Goal: Task Accomplishment & Management: Complete application form

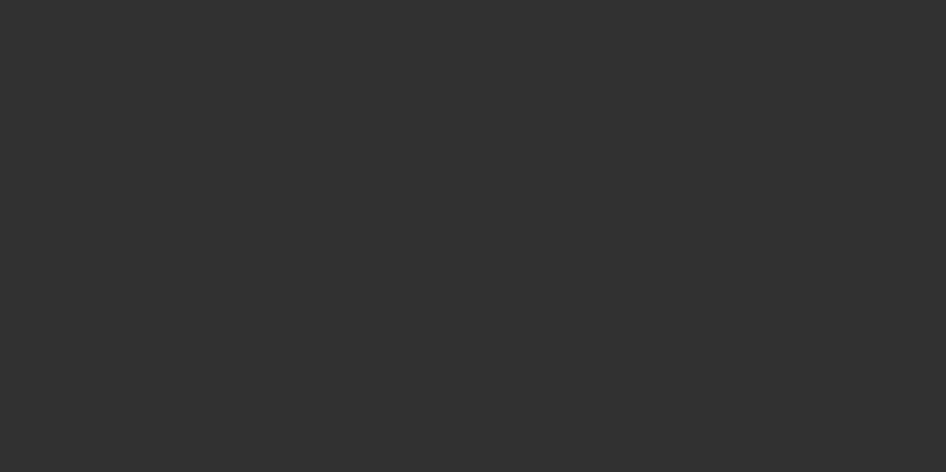
select select "4"
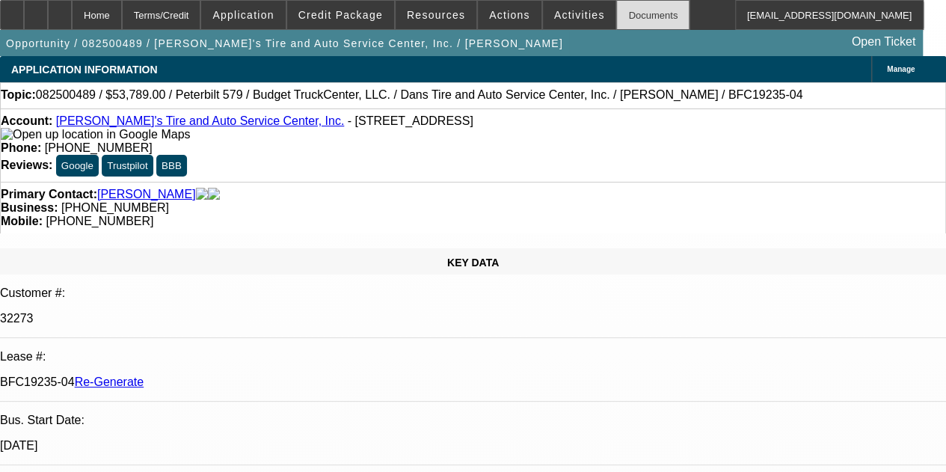
select select "0"
select select "3"
select select "0.1"
select select "5"
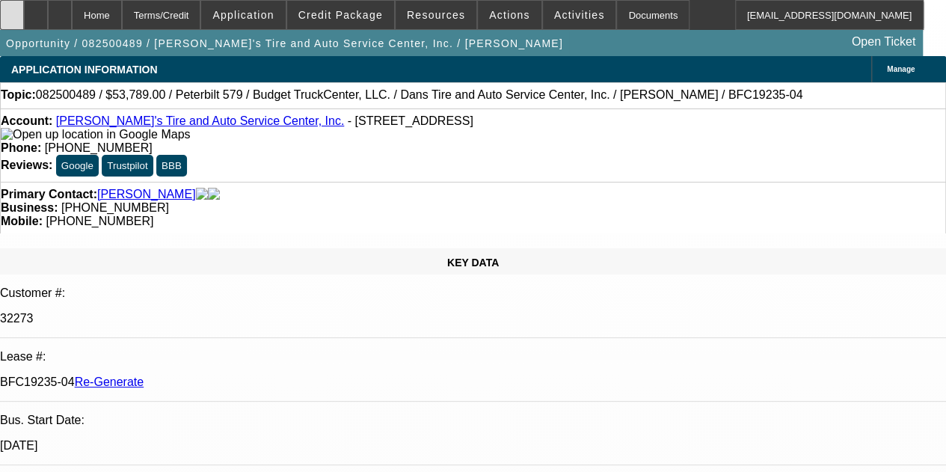
click at [15, 10] on div at bounding box center [12, 15] width 24 height 30
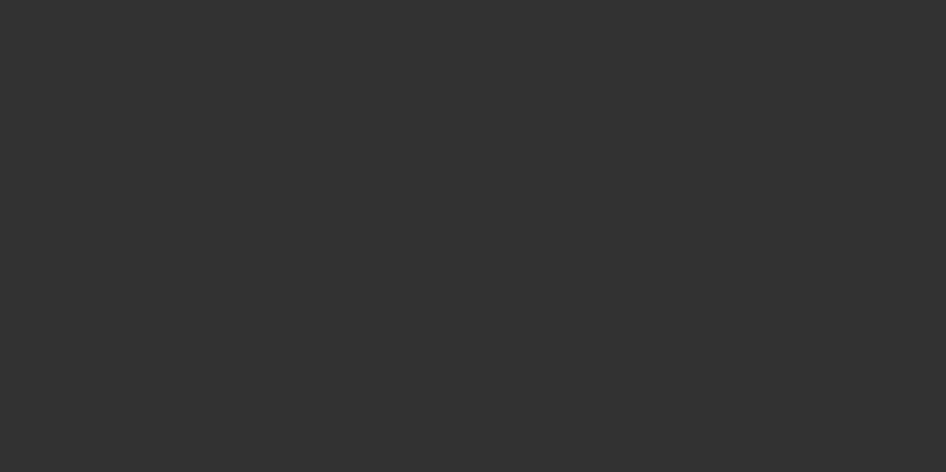
select select "3"
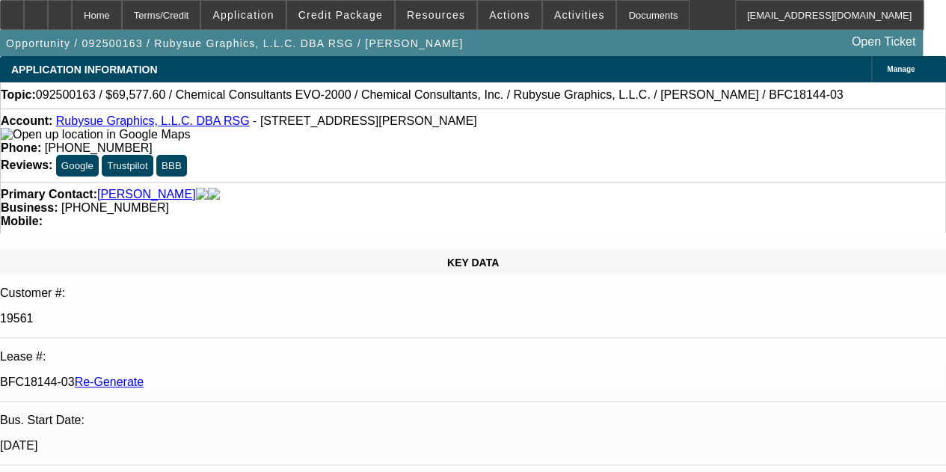
select select "0"
select select "2"
click at [616, 16] on div "Documents" at bounding box center [652, 15] width 73 height 30
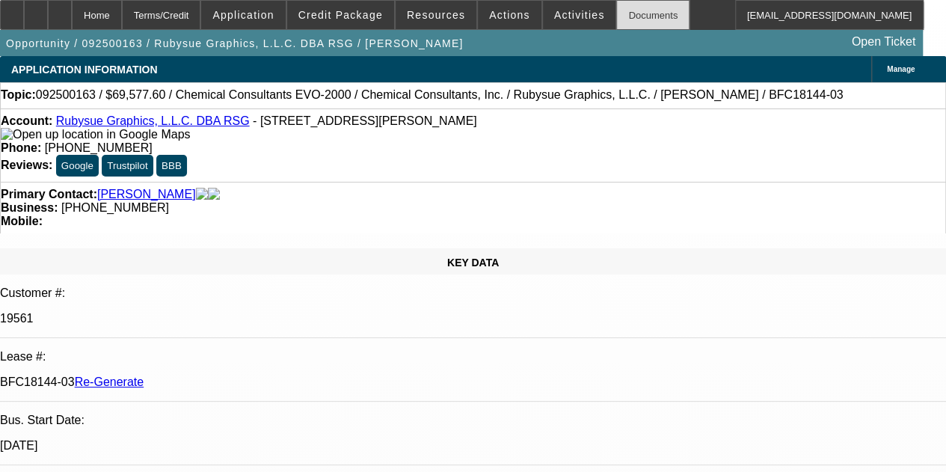
click at [616, 10] on div "Documents" at bounding box center [652, 15] width 73 height 30
click at [554, 16] on span "Activities" at bounding box center [579, 15] width 51 height 12
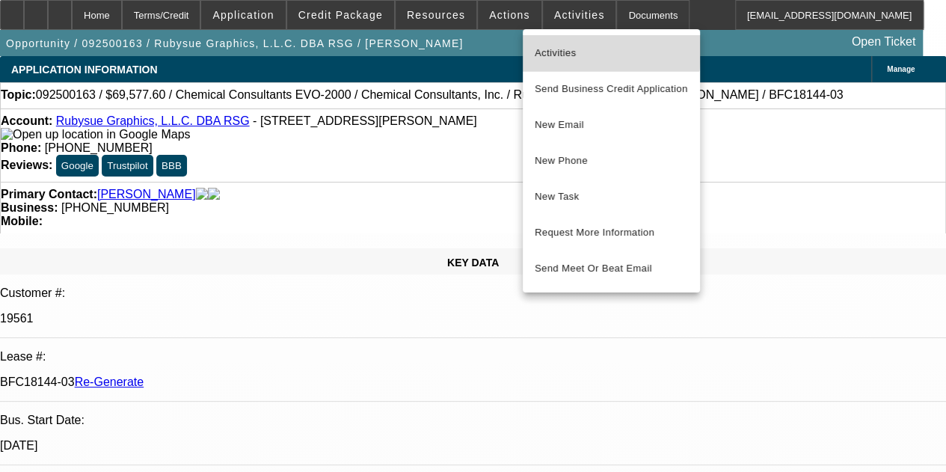
click at [547, 46] on span "Activities" at bounding box center [611, 53] width 153 height 18
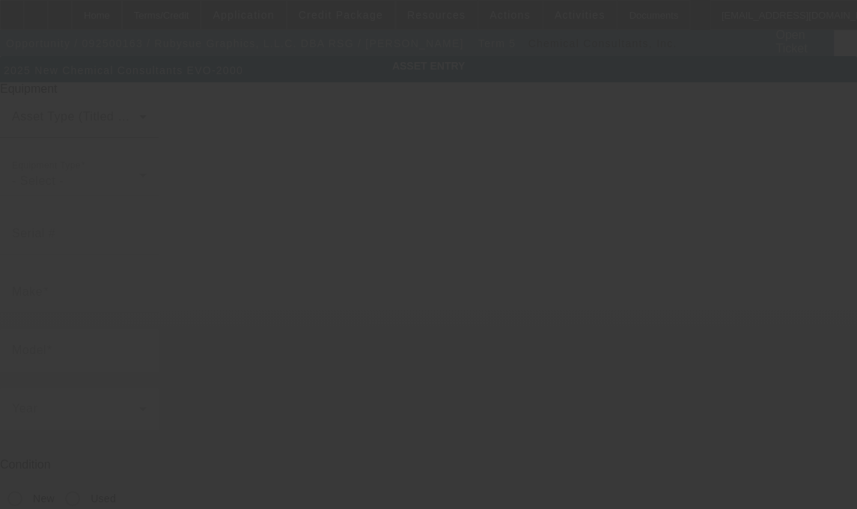
type input "Chemical Consultants"
type input "EVO-2000"
radio input "true"
type input "[STREET_ADDRESS][PERSON_NAME]"
type input "[GEOGRAPHIC_DATA]"
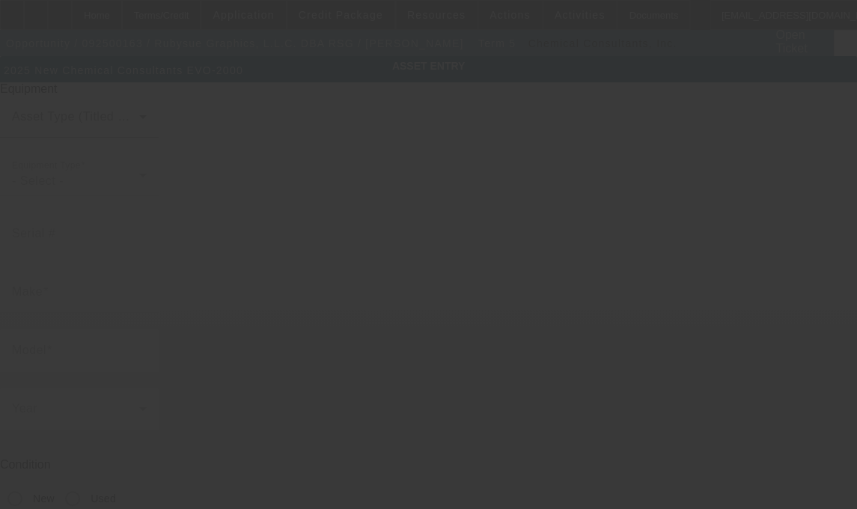
type input "30607"
type input "[PERSON_NAME]"
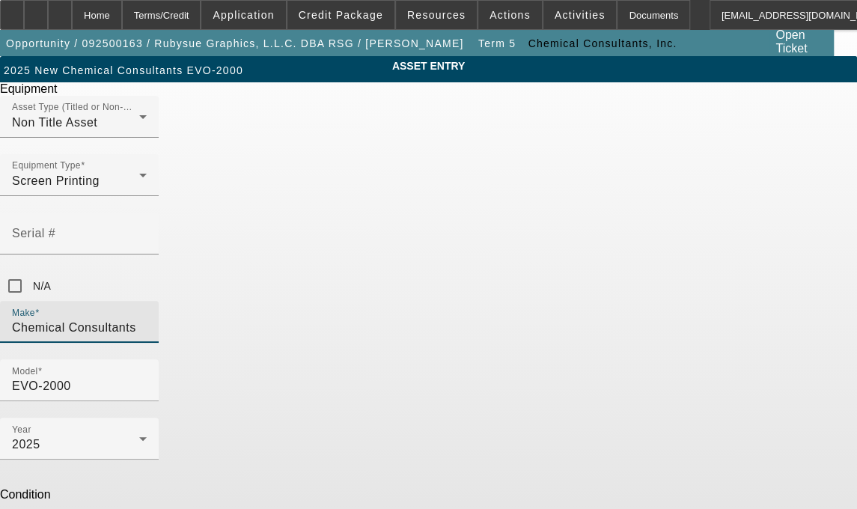
click at [147, 319] on input "Chemical Consultants" at bounding box center [79, 328] width 135 height 18
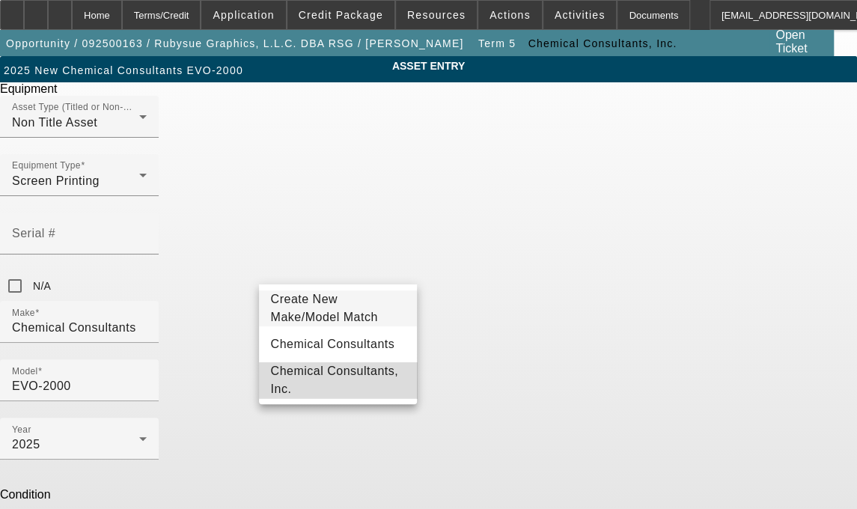
click at [371, 382] on span "Chemical Consultants, Inc." at bounding box center [338, 380] width 135 height 36
type input "Chemical Consultants, Inc."
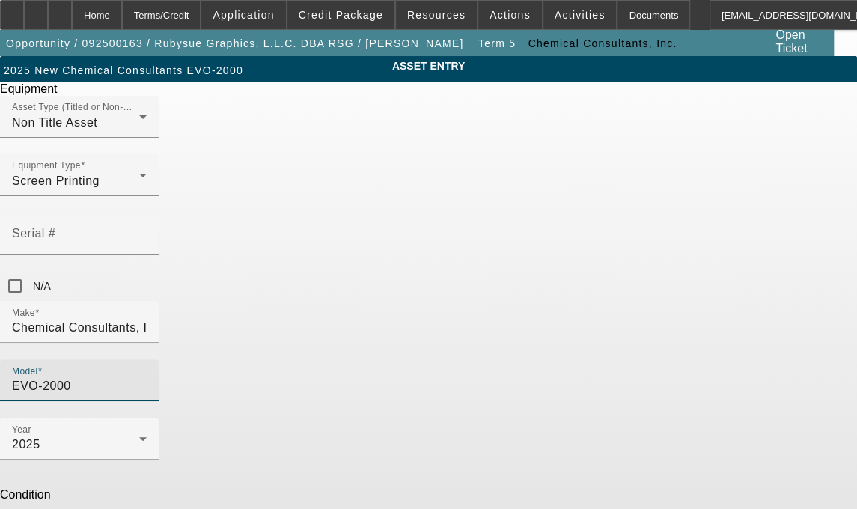
click at [147, 377] on input "EVO-2000" at bounding box center [79, 386] width 135 height 18
type input "E"
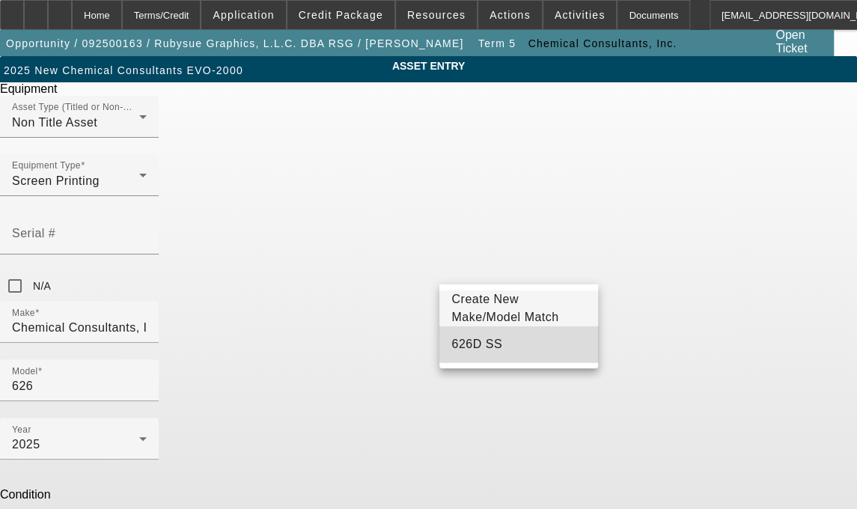
click at [490, 343] on span "626D SS" at bounding box center [476, 344] width 51 height 18
type input "626D SS"
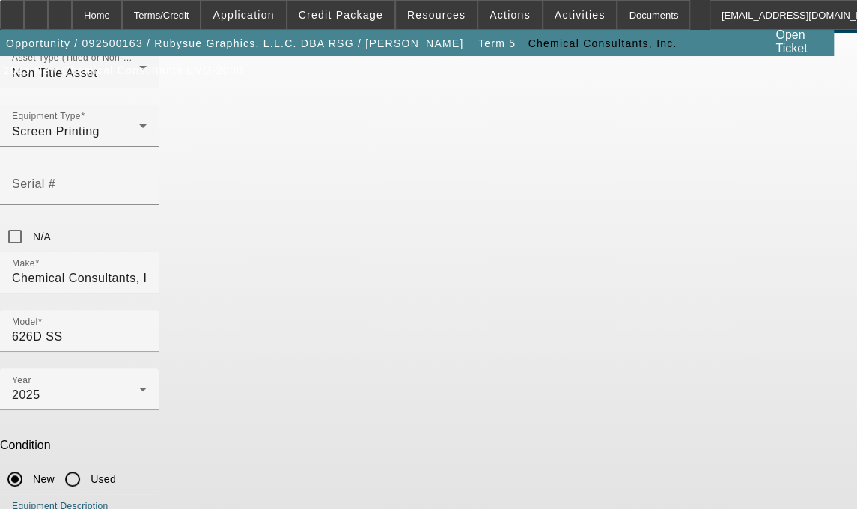
scroll to position [56, 0]
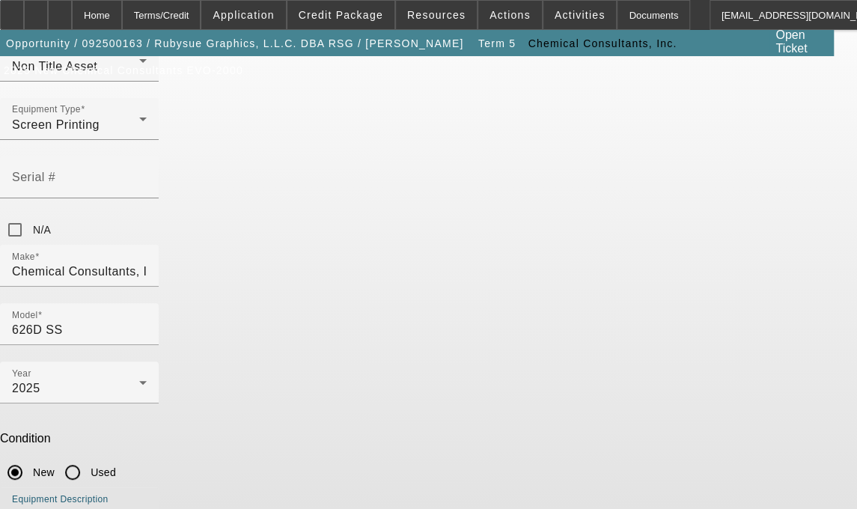
type textarea "Automated Screen Washing/Cleaning Machine, (1) 626 Extension Table"
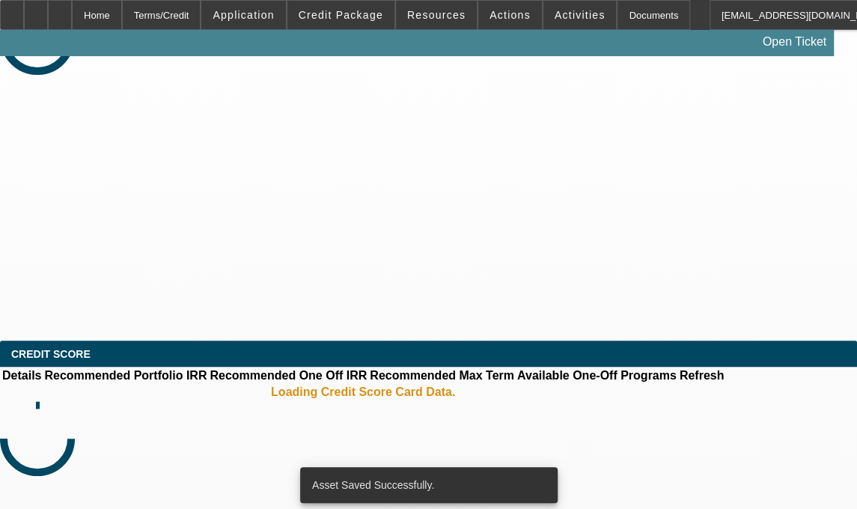
select select "3"
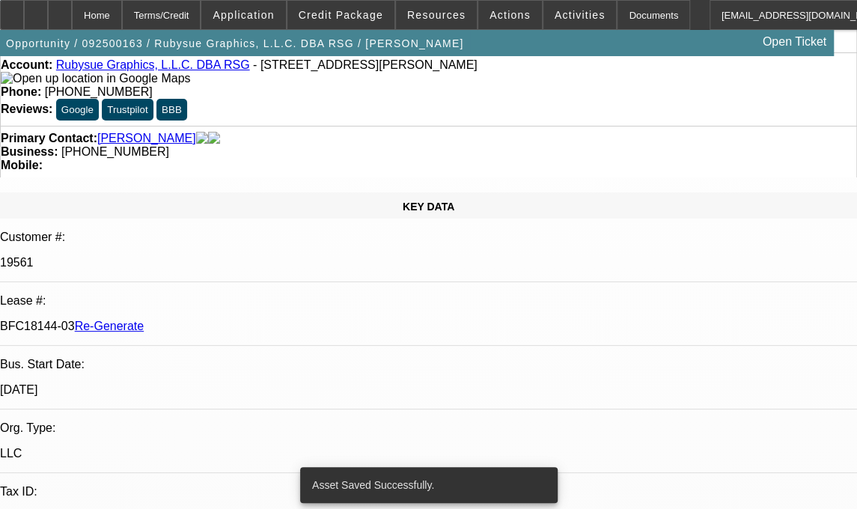
select select "0"
select select "2"
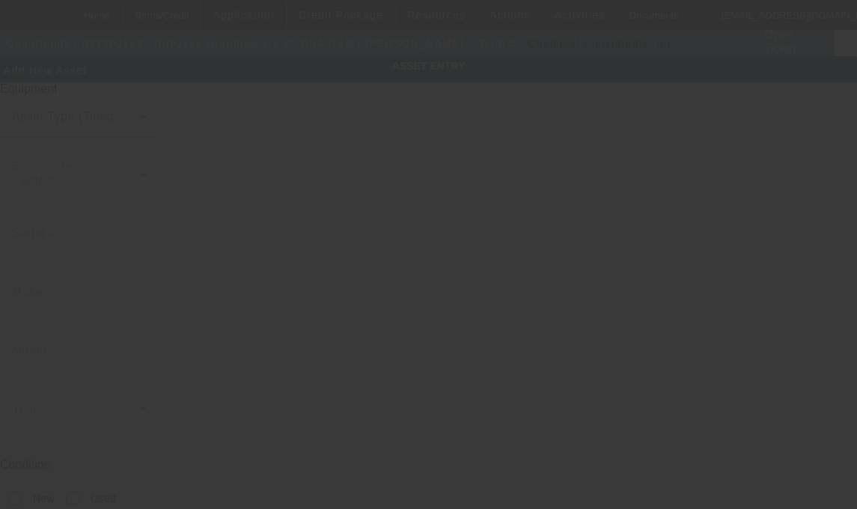
type input "[STREET_ADDRESS][PERSON_NAME]"
type input "[GEOGRAPHIC_DATA]"
type input "30607"
type input "[PERSON_NAME]"
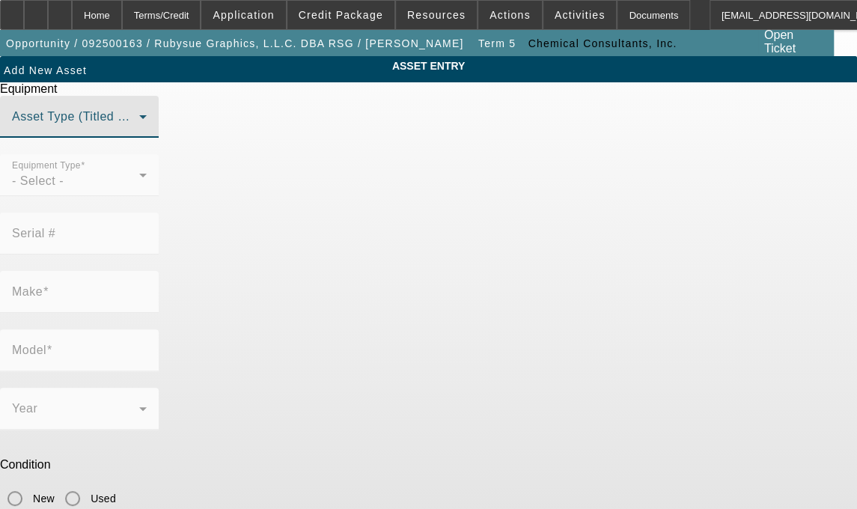
click at [139, 132] on span at bounding box center [75, 123] width 127 height 18
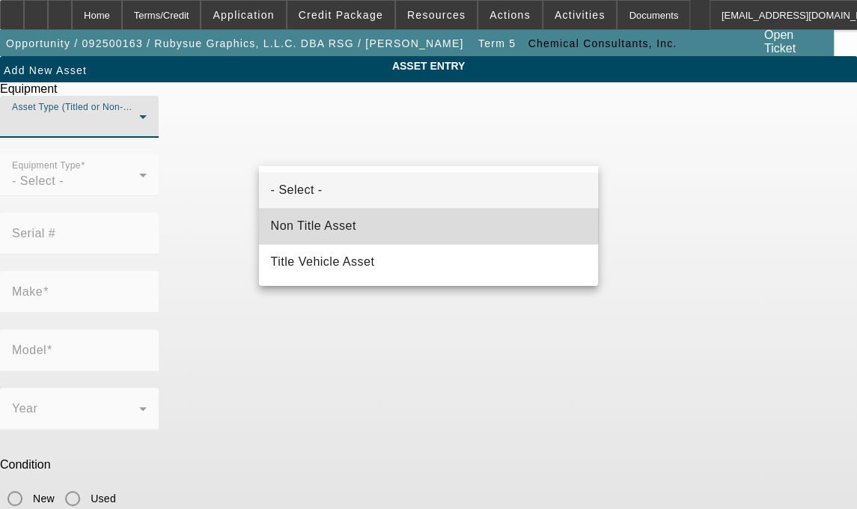
click at [334, 219] on span "Non Title Asset" at bounding box center [313, 226] width 85 height 18
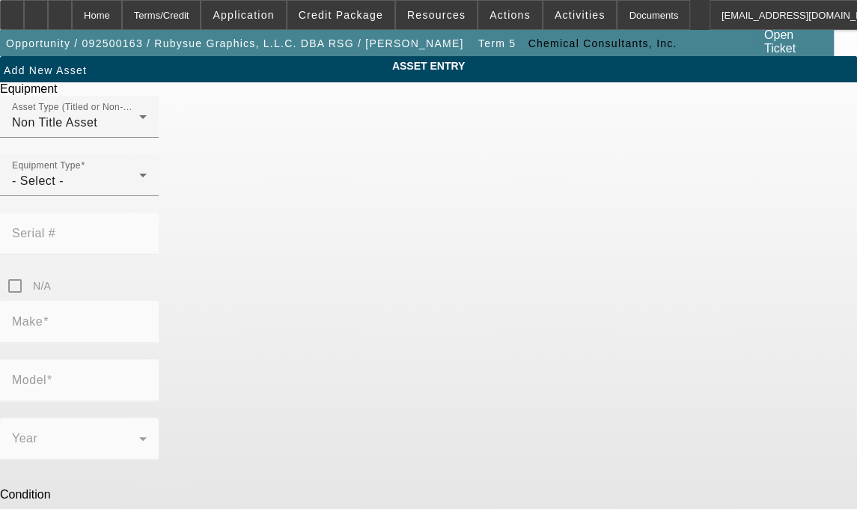
click at [147, 196] on div "Equipment Type - Select -" at bounding box center [79, 175] width 135 height 42
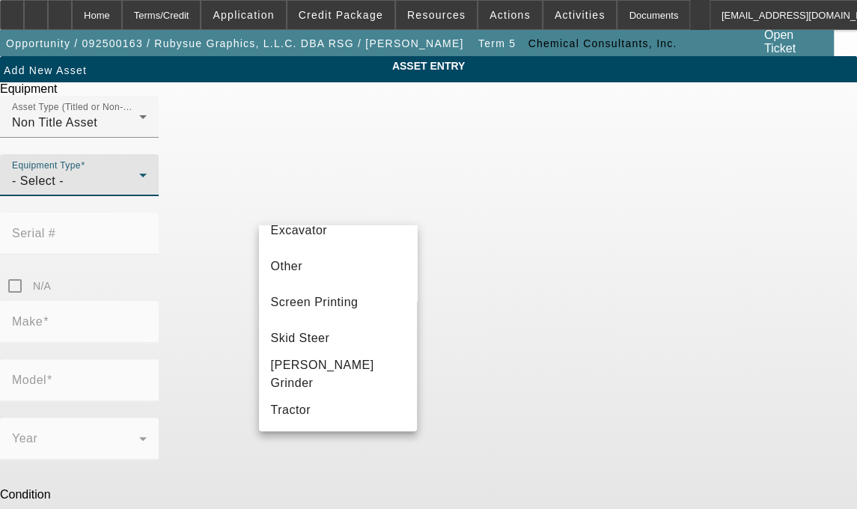
scroll to position [305, 0]
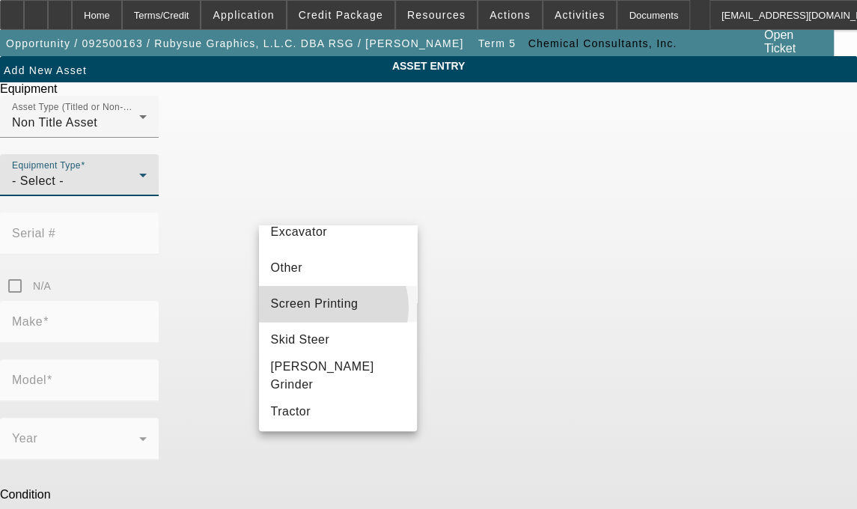
click at [327, 313] on span "Screen Printing" at bounding box center [315, 304] width 88 height 18
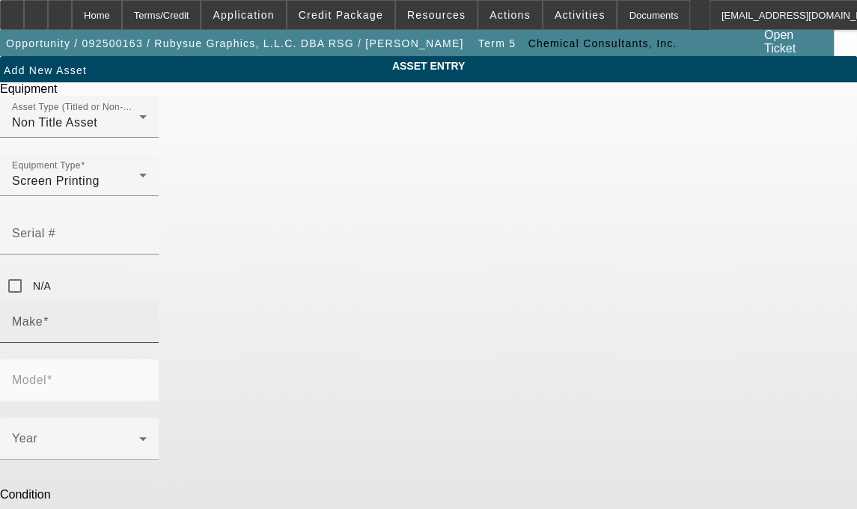
click at [43, 315] on mat-label "Make" at bounding box center [27, 321] width 31 height 13
click at [147, 319] on input "Make" at bounding box center [79, 328] width 135 height 18
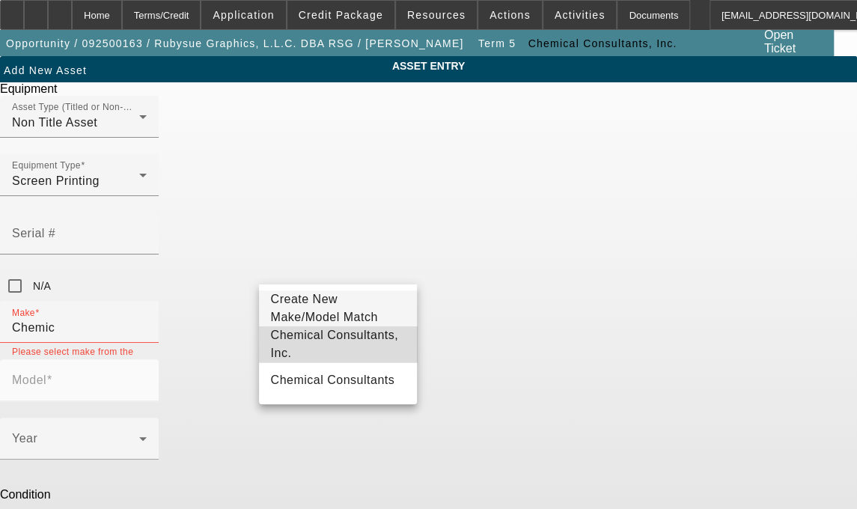
click at [328, 346] on span "Chemical Consultants, Inc." at bounding box center [338, 344] width 135 height 36
type input "Chemical Consultants, Inc."
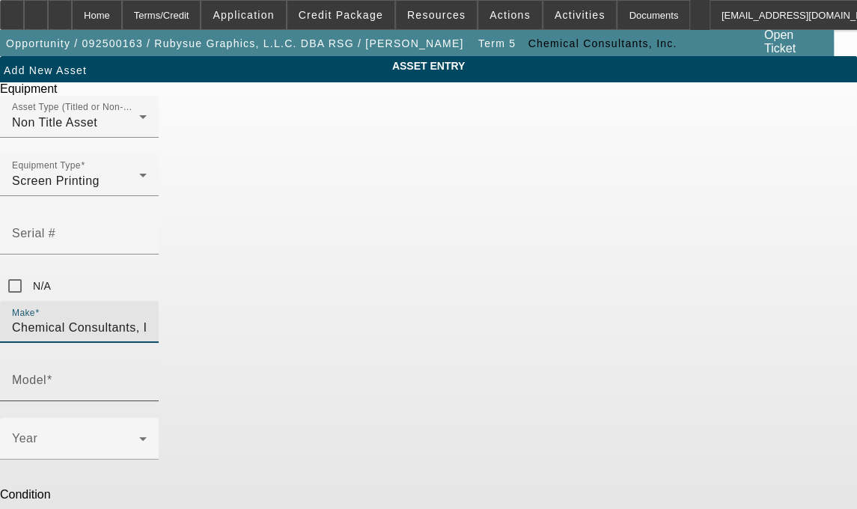
click at [46, 373] on mat-label "Model" at bounding box center [29, 379] width 34 height 13
click at [147, 377] on input "Model" at bounding box center [79, 386] width 135 height 18
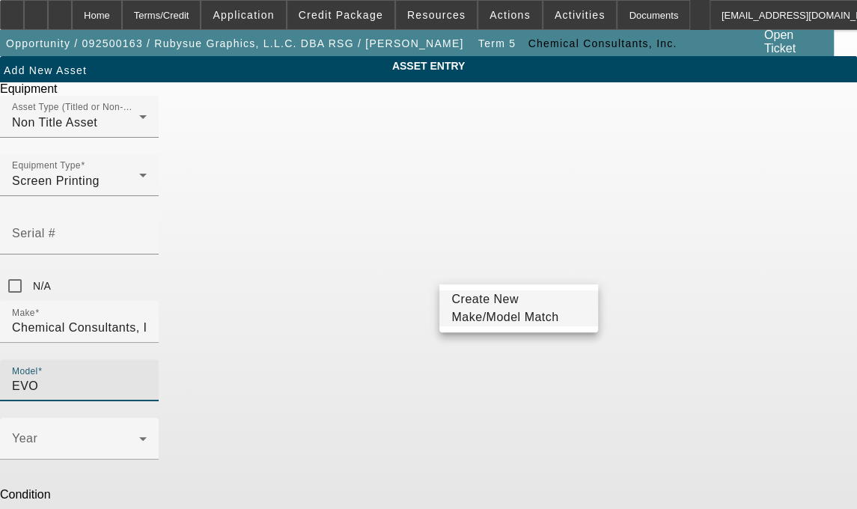
type input "EVO"
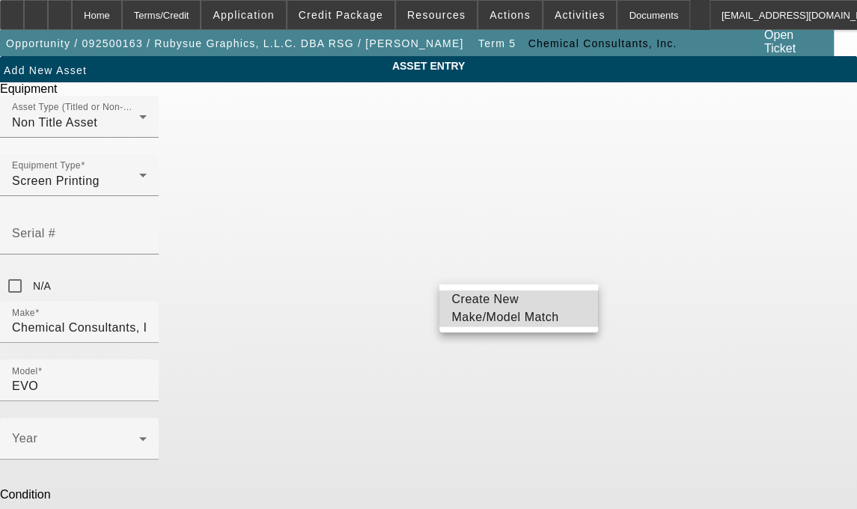
click at [492, 305] on span "Create New Make/Model Match" at bounding box center [504, 308] width 107 height 31
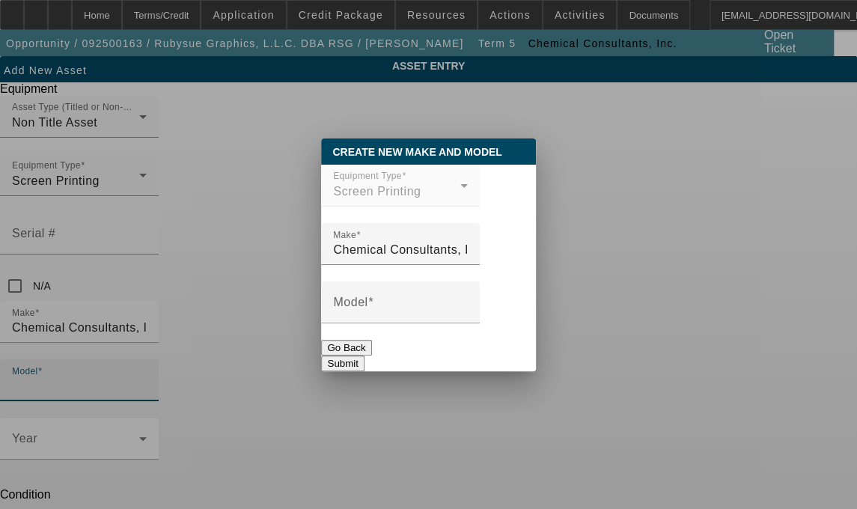
scroll to position [0, 0]
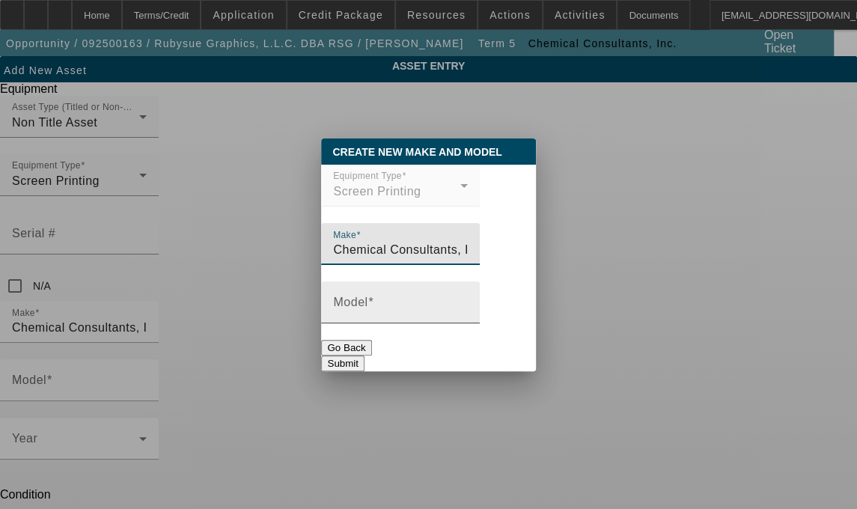
click at [399, 314] on input "Model" at bounding box center [400, 308] width 135 height 18
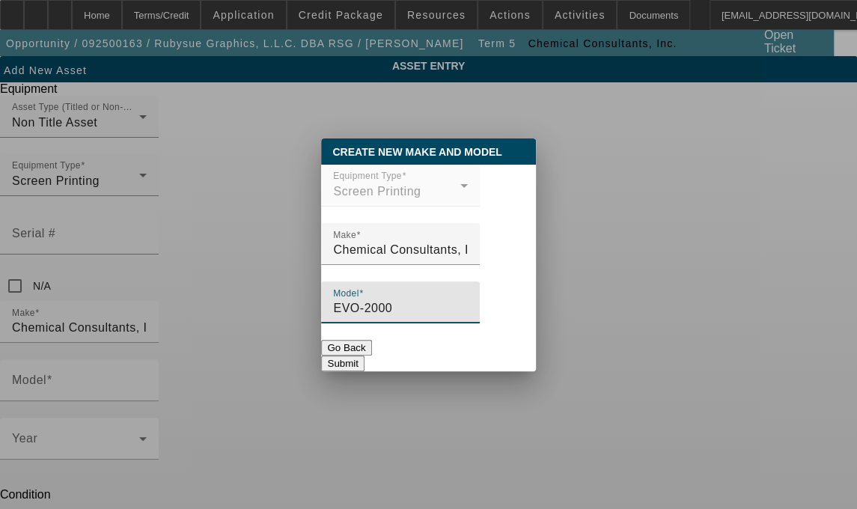
type input "EVO-2000"
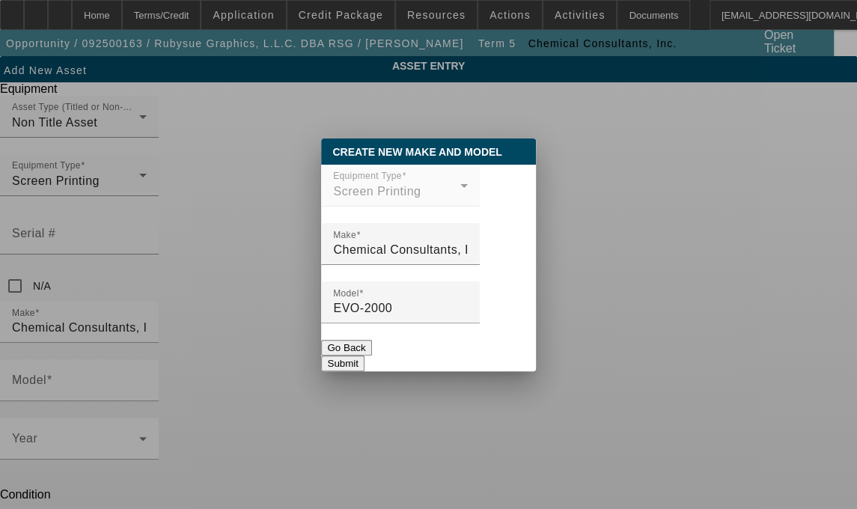
click at [364, 355] on button "Submit" at bounding box center [342, 363] width 43 height 16
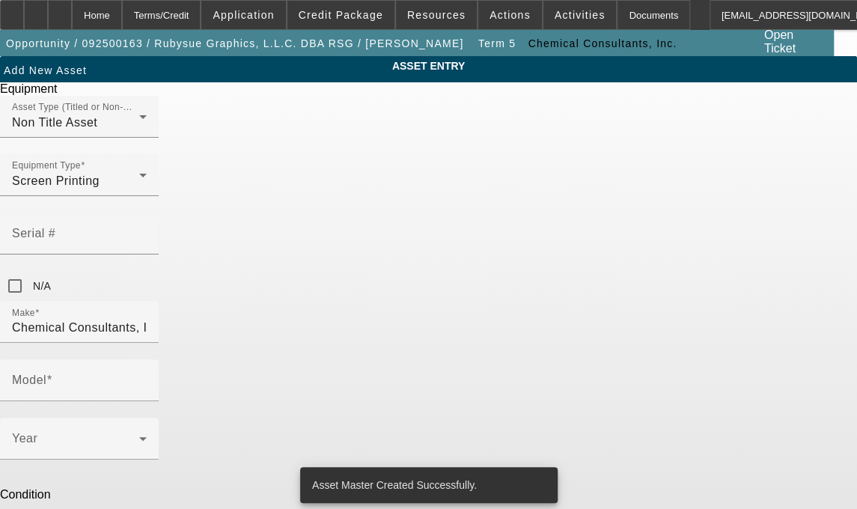
type input "EVO-2000"
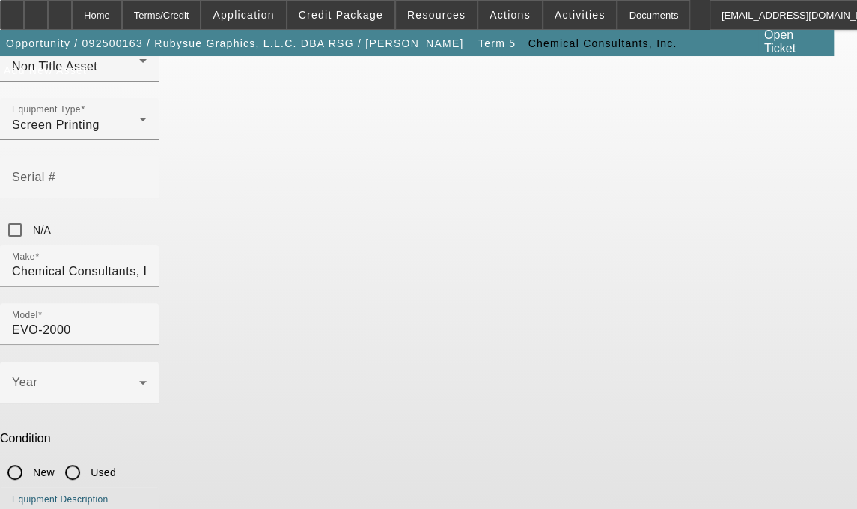
type textarea "Conveyorized Ink Removal System, (1) Sludge Pump Filtering System, (1) Squeegee…"
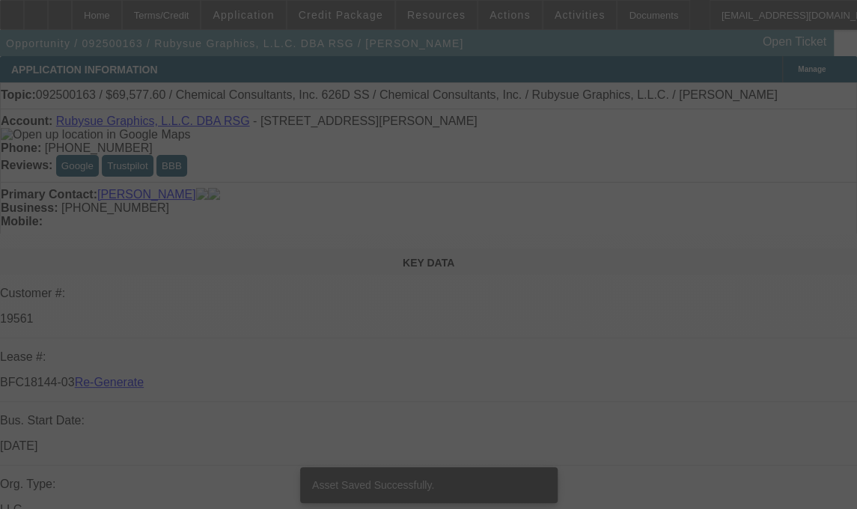
select select "3"
select select "0"
select select "2"
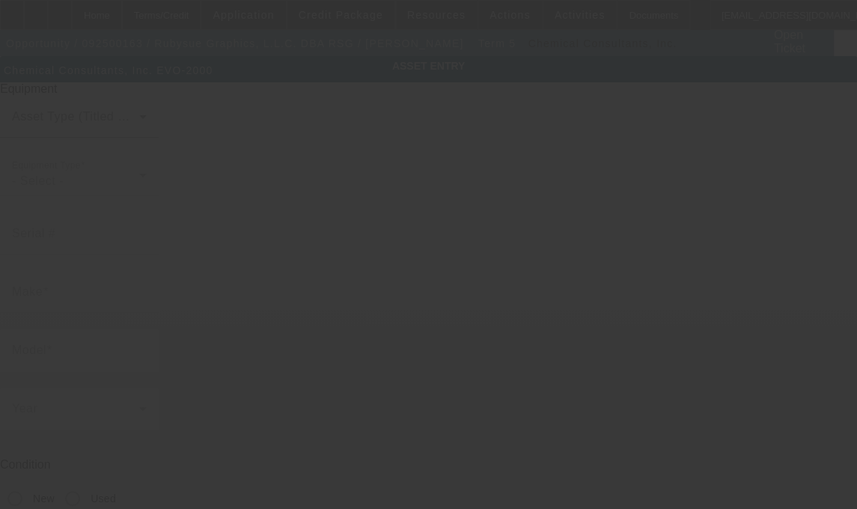
type input "Chemical Consultants, Inc."
type input "EVO-2000"
type textarea "Conveyorized Ink Removal System, (1) Sludge Pump Filtering System, (1) Squeegee…"
type input "[STREET_ADDRESS][PERSON_NAME]"
type input "[GEOGRAPHIC_DATA]"
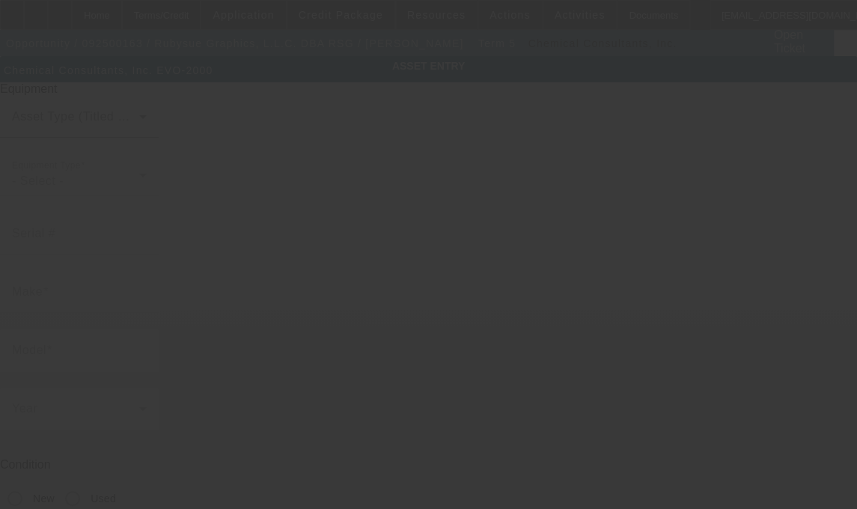
type input "30607"
type input "[PERSON_NAME]"
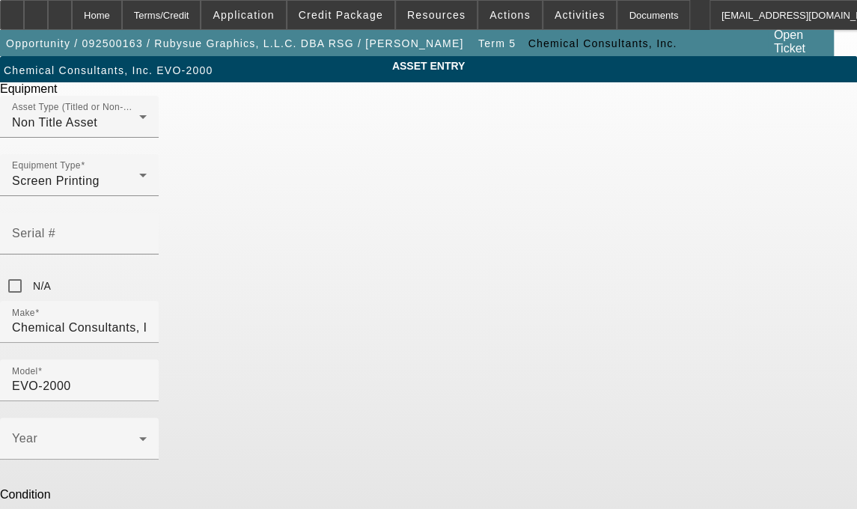
radio input "true"
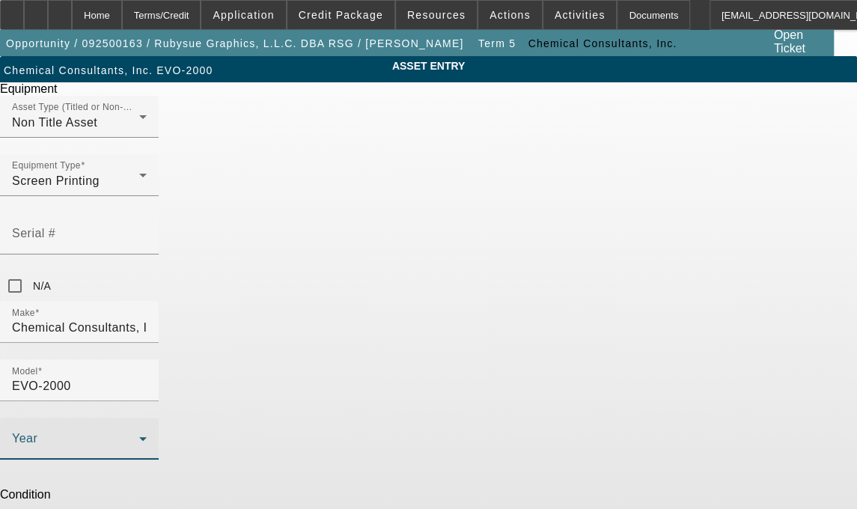
click at [152, 429] on icon at bounding box center [143, 438] width 18 height 18
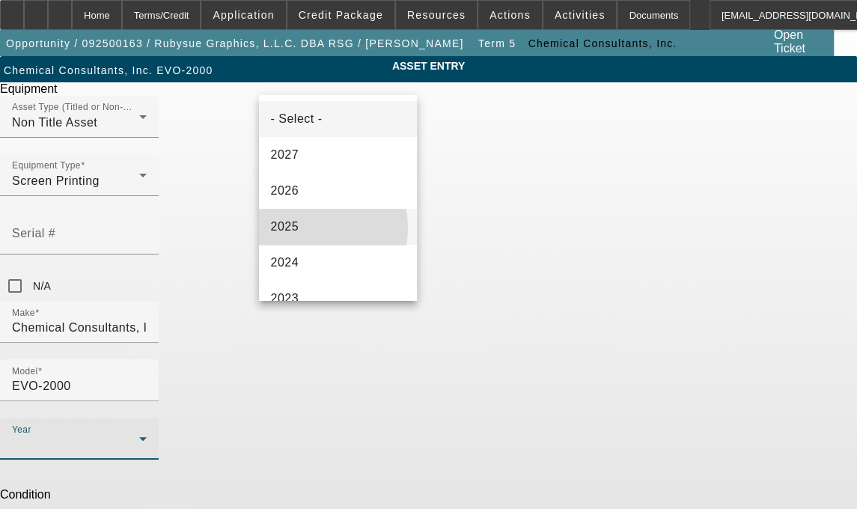
click at [313, 227] on mat-option "2025" at bounding box center [338, 227] width 159 height 36
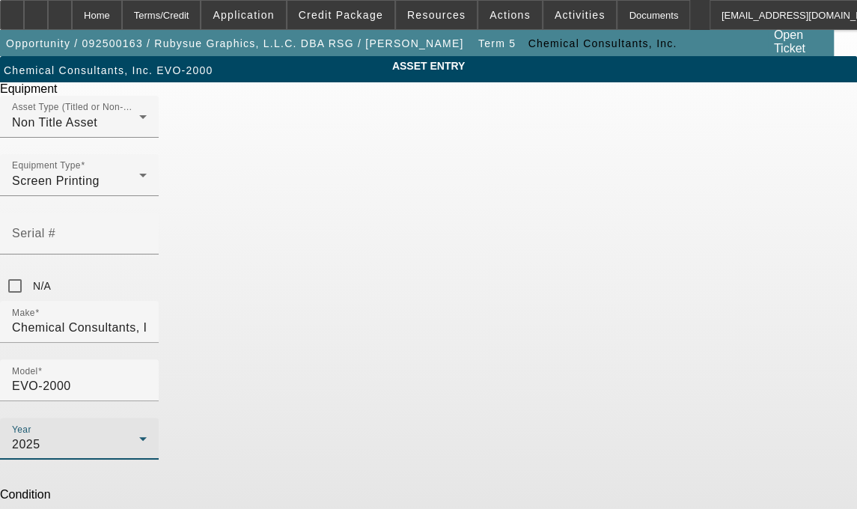
scroll to position [56, 0]
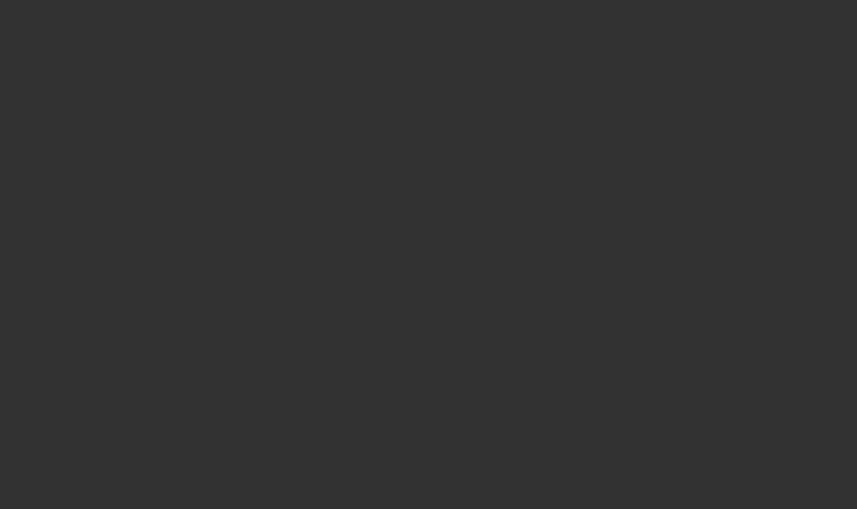
select select "3"
type input "Chemical Consultants, Inc."
type input "EVO-2000"
radio input "true"
type textarea "Conveyorized Ink Removal System, (1) Sludge Pump Filtering System, (1) Squeegee…"
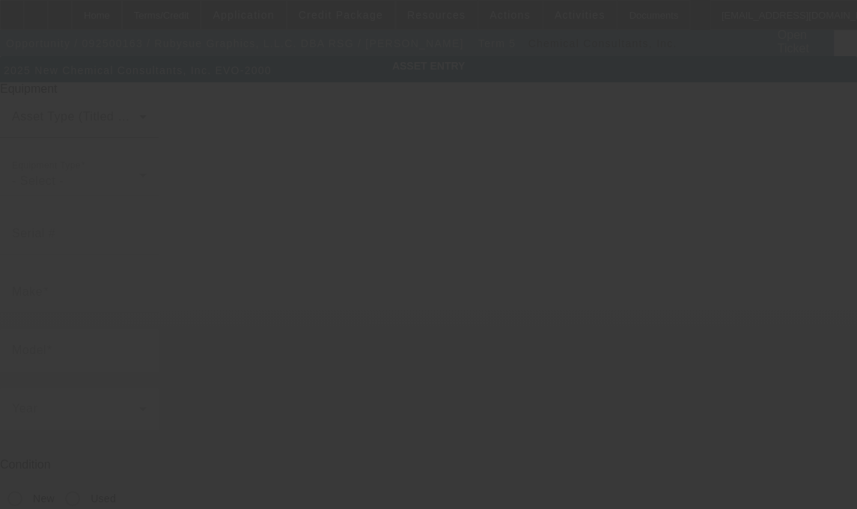
type input "[STREET_ADDRESS][PERSON_NAME]"
type input "[GEOGRAPHIC_DATA]"
type input "30607"
type input "[PERSON_NAME]"
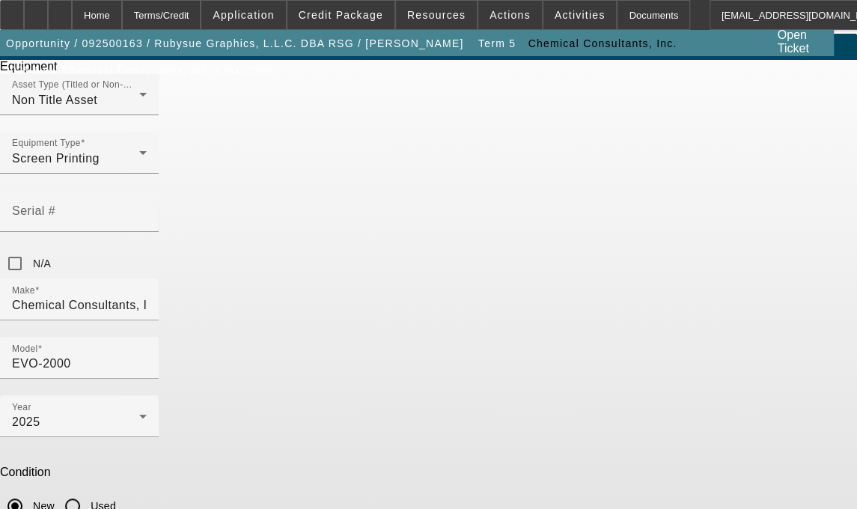
scroll to position [56, 0]
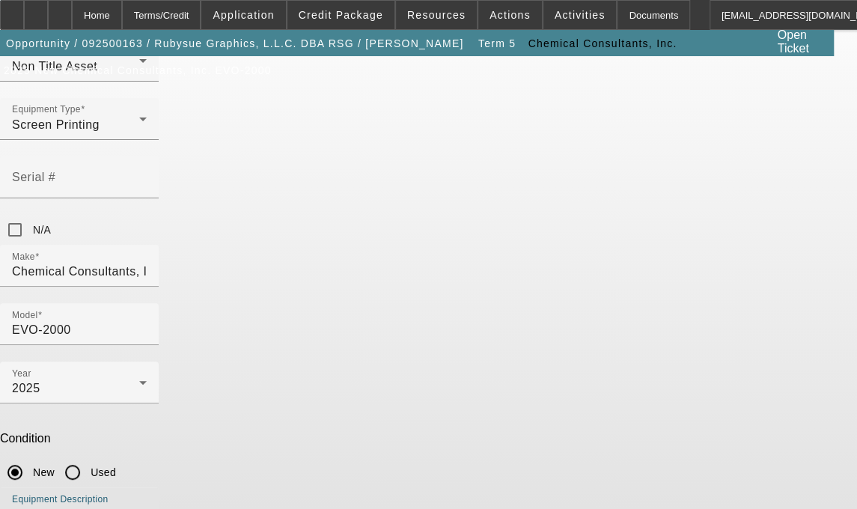
type textarea "Conveyorized Ink Removal System, (1) Sludge Pump Filtering System, (1) Squeegee…"
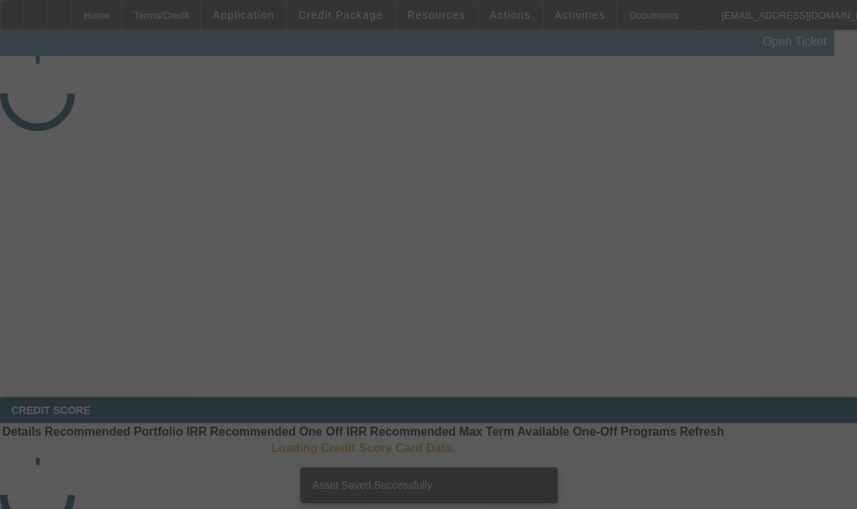
select select "3"
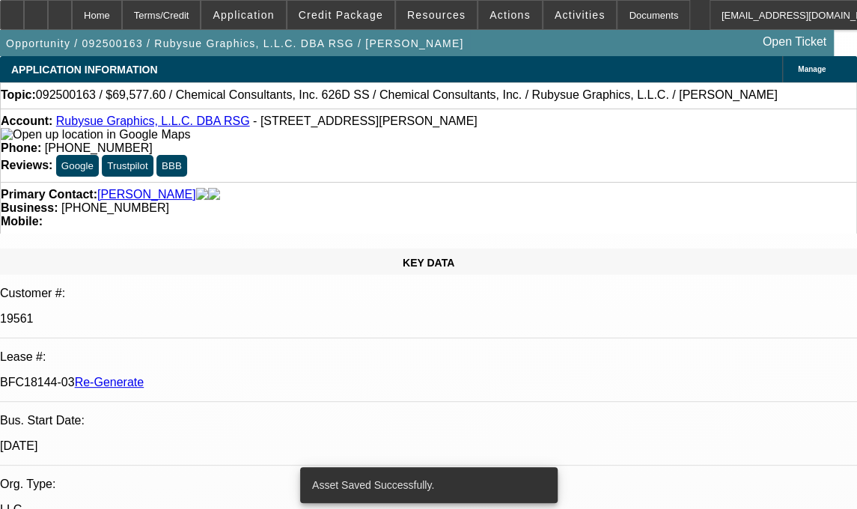
select select "0"
select select "1"
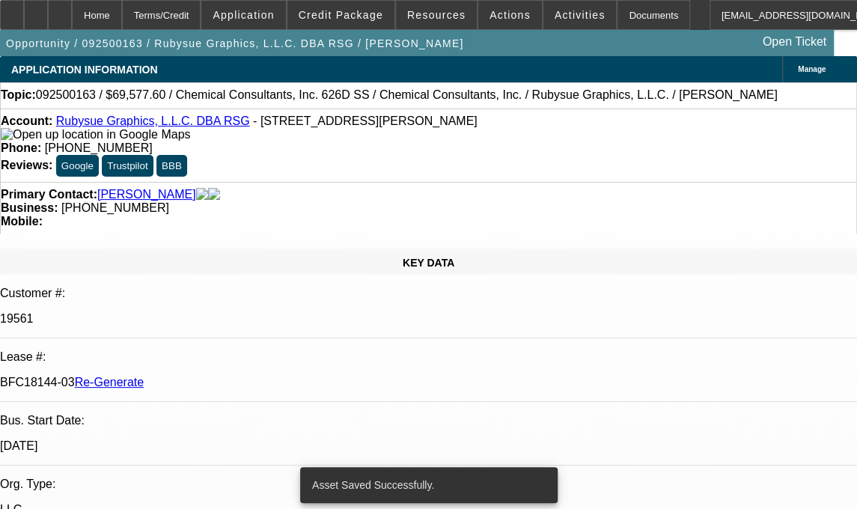
select select "2"
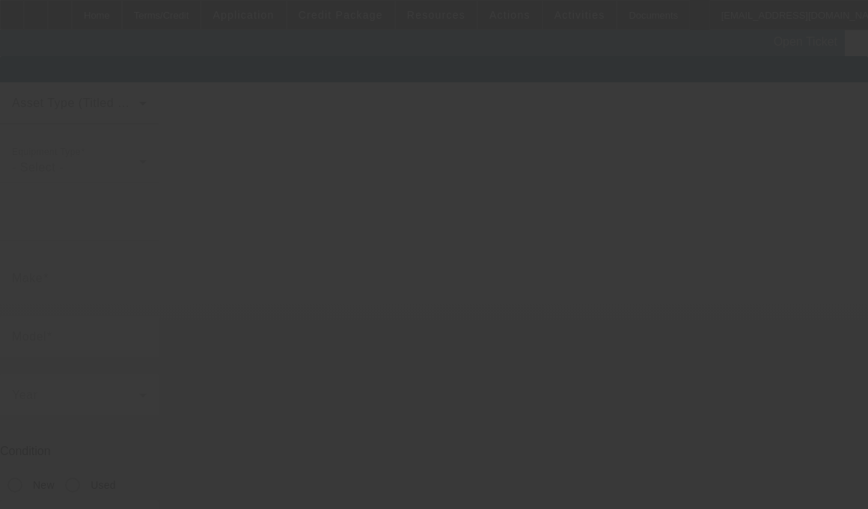
click at [651, 234] on body "Home Terms/Credit Application Credit Package Resources Actions Activities Docum…" at bounding box center [434, 330] width 868 height 661
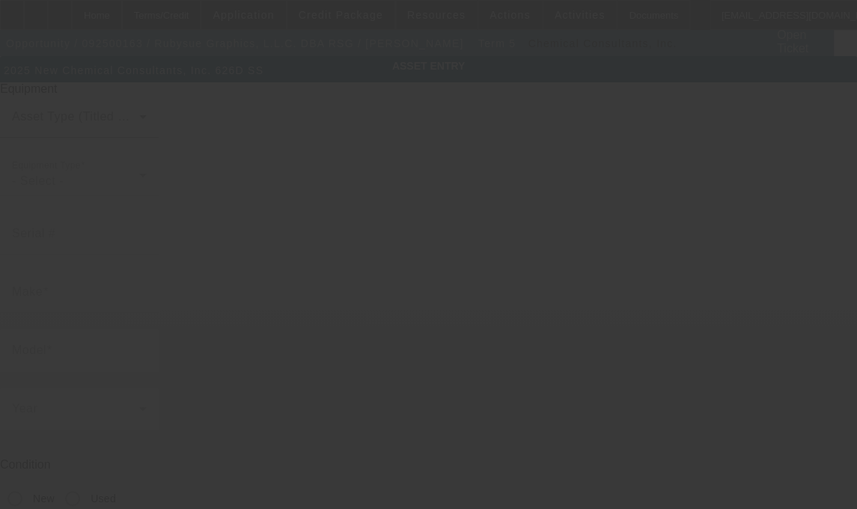
type input "Chemical Consultants, Inc."
type input "626D SS"
radio input "true"
type textarea "Automated Screen Washing/Cleaning Machine, (1) 626 Extension Table"
type input "[STREET_ADDRESS][PERSON_NAME]"
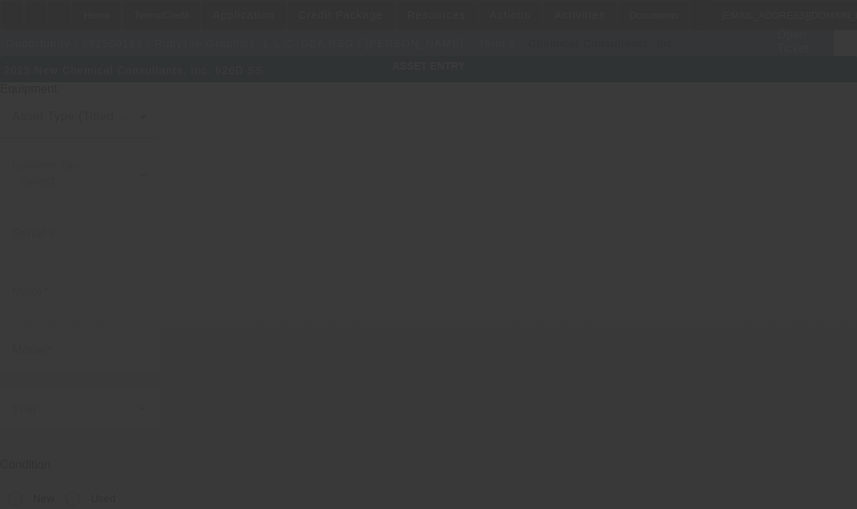
type input "[GEOGRAPHIC_DATA]"
type input "30607"
type input "[PERSON_NAME]"
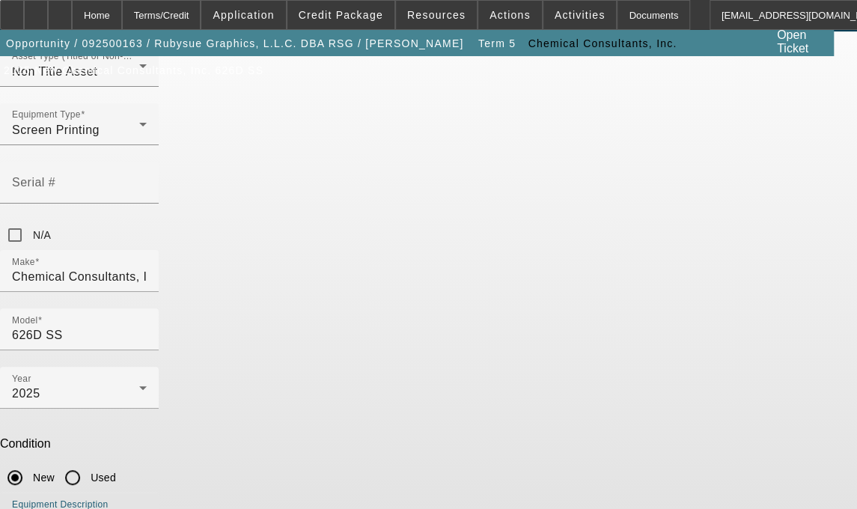
scroll to position [56, 0]
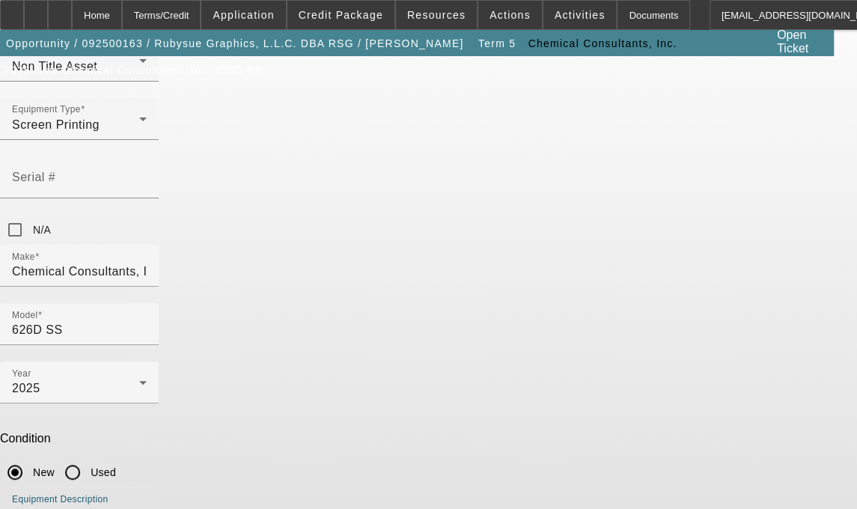
type textarea "Automated Screen Washing/Cleaning Machine, (1) 626 Extension Table and all crat…"
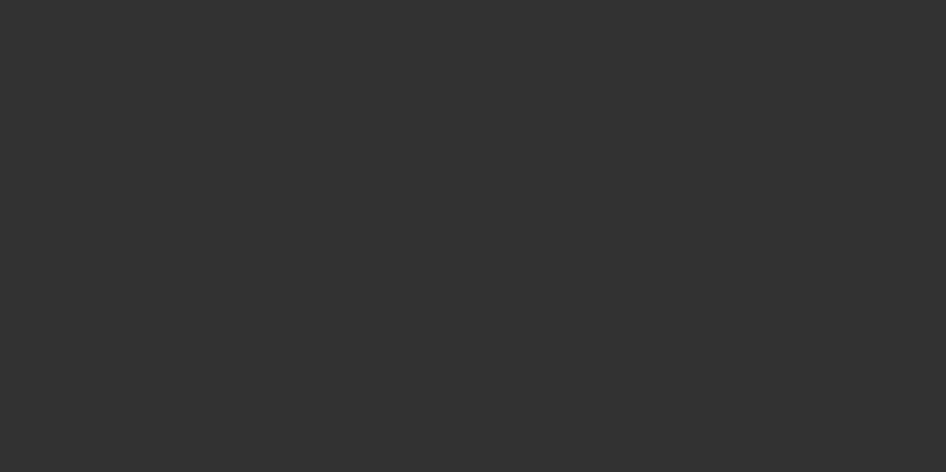
click at [498, 53] on div at bounding box center [473, 236] width 946 height 472
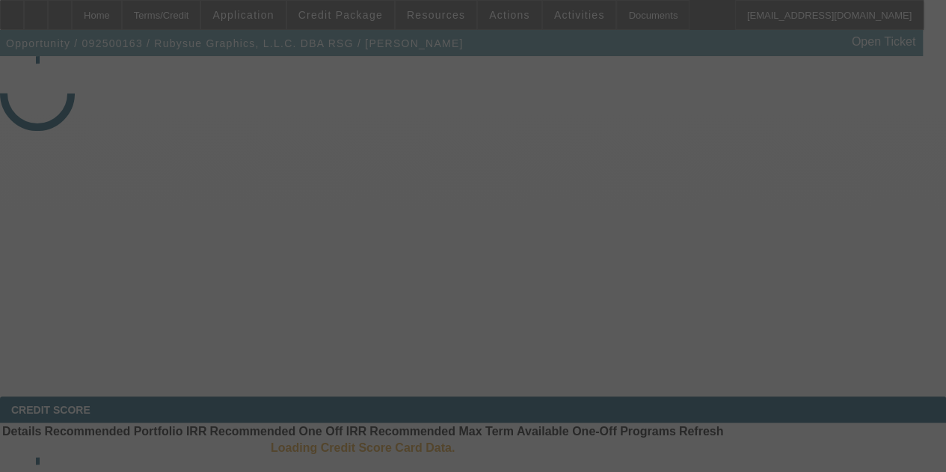
select select "3"
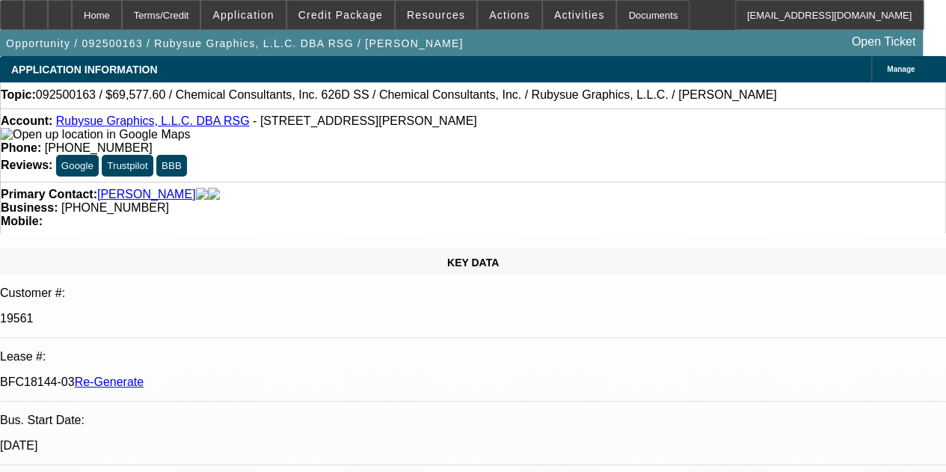
select select "0"
select select "2"
click at [558, 11] on span "Activities" at bounding box center [579, 15] width 51 height 12
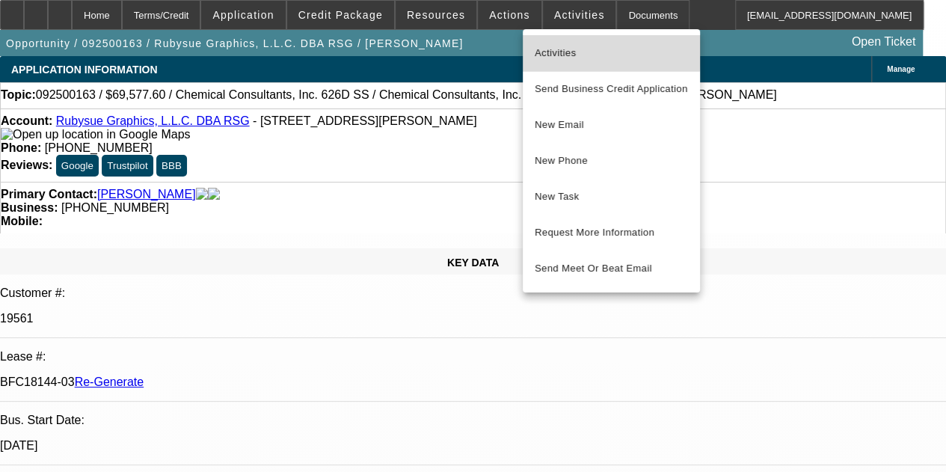
click at [556, 50] on span "Activities" at bounding box center [611, 53] width 153 height 18
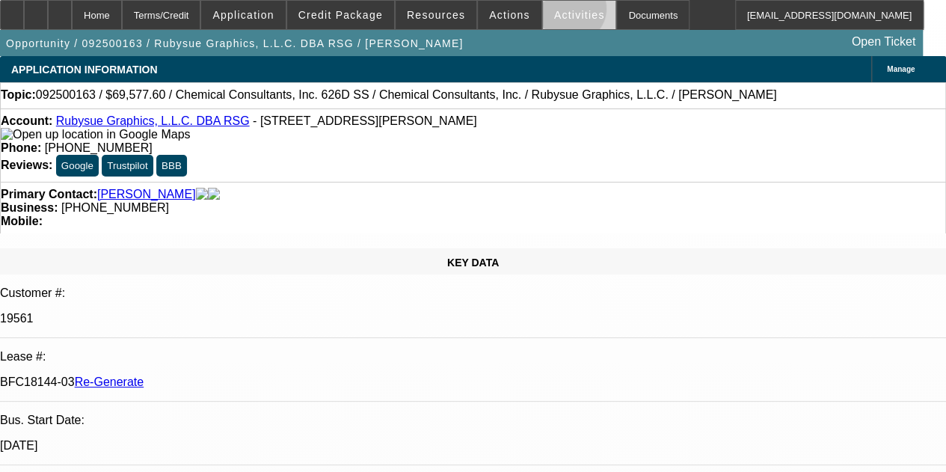
click at [554, 12] on span "Activities" at bounding box center [579, 15] width 51 height 12
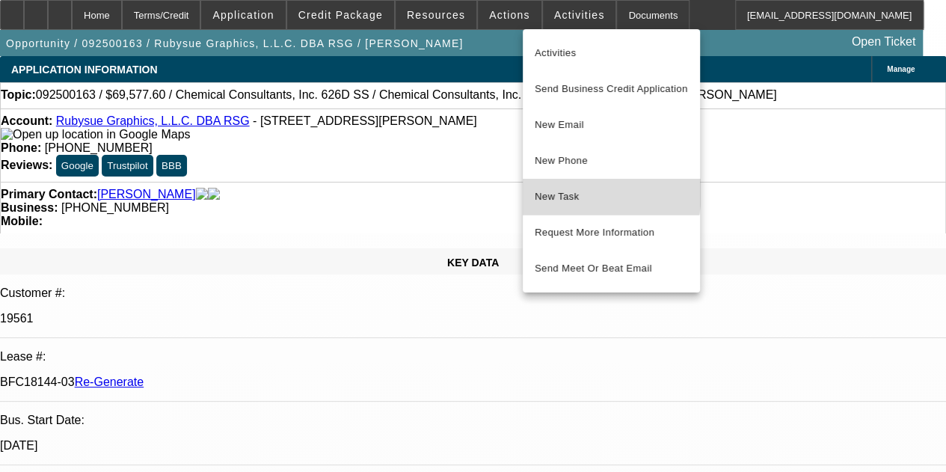
click at [562, 189] on span "New Task" at bounding box center [611, 197] width 153 height 18
